Goal: Information Seeking & Learning: Learn about a topic

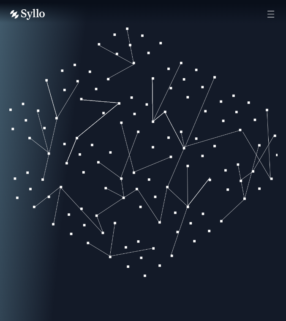
scroll to position [645, 0]
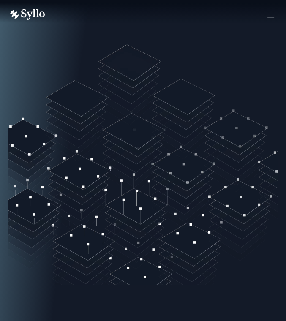
click at [121, 140] on video "Your browser doesn't support HTML5 video." at bounding box center [142, 150] width 269 height 269
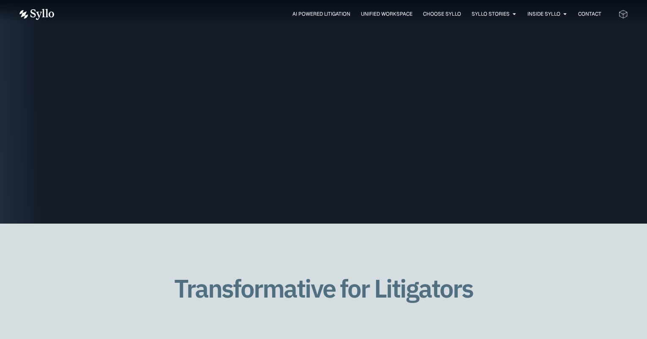
scroll to position [1816, 0]
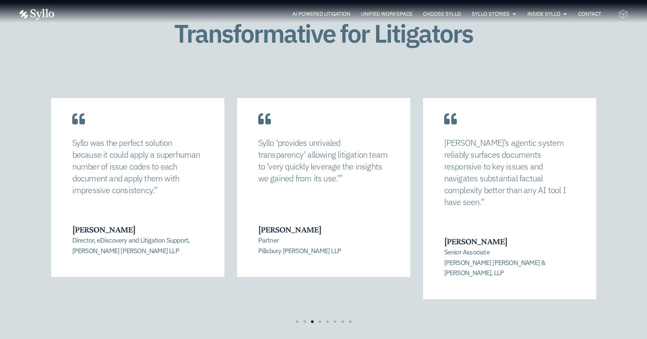
click at [301, 18] on div "AI Powered Litigation Unified Workspace Choose Syllo Syllo Stories Close Syllo …" at bounding box center [323, 13] width 608 height 11
click at [300, 11] on span "AI Powered Litigation" at bounding box center [321, 14] width 58 height 8
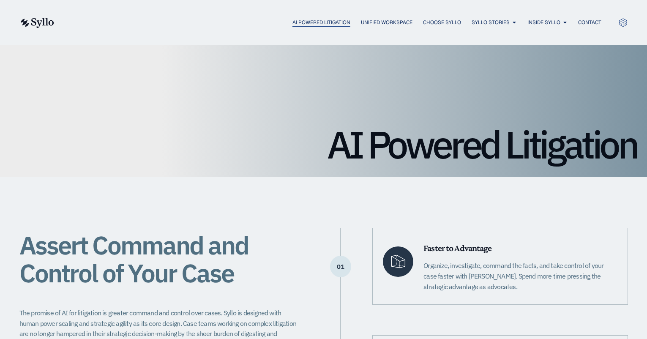
click at [307, 23] on span "AI Powered Litigation" at bounding box center [321, 23] width 58 height 8
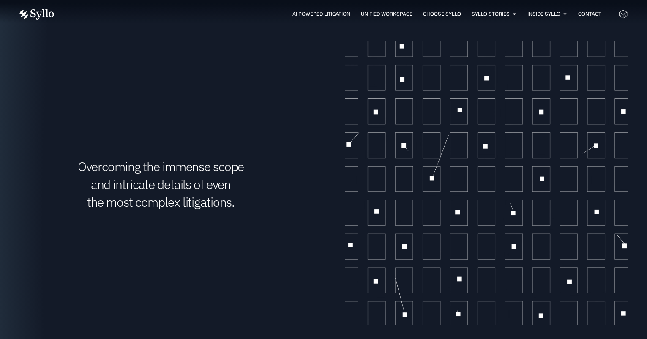
scroll to position [1373, 0]
